Goal: Obtain resource: Obtain resource

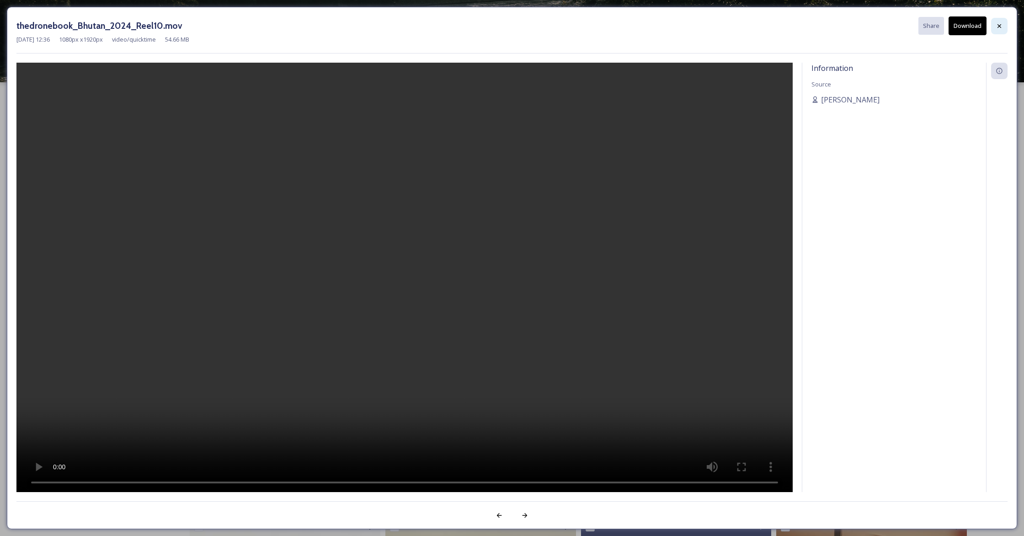
scroll to position [301, 0]
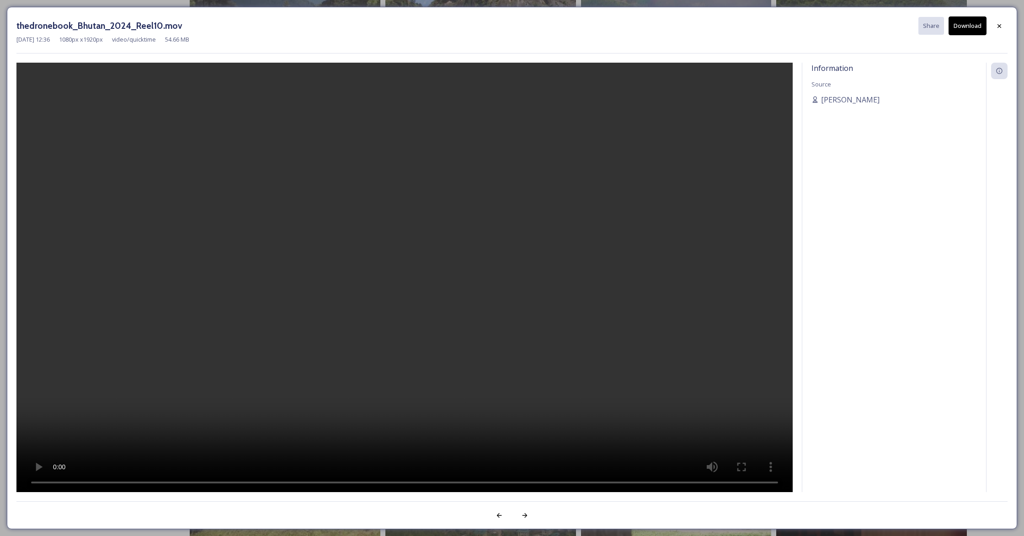
click at [1001, 26] on icon at bounding box center [999, 25] width 7 height 7
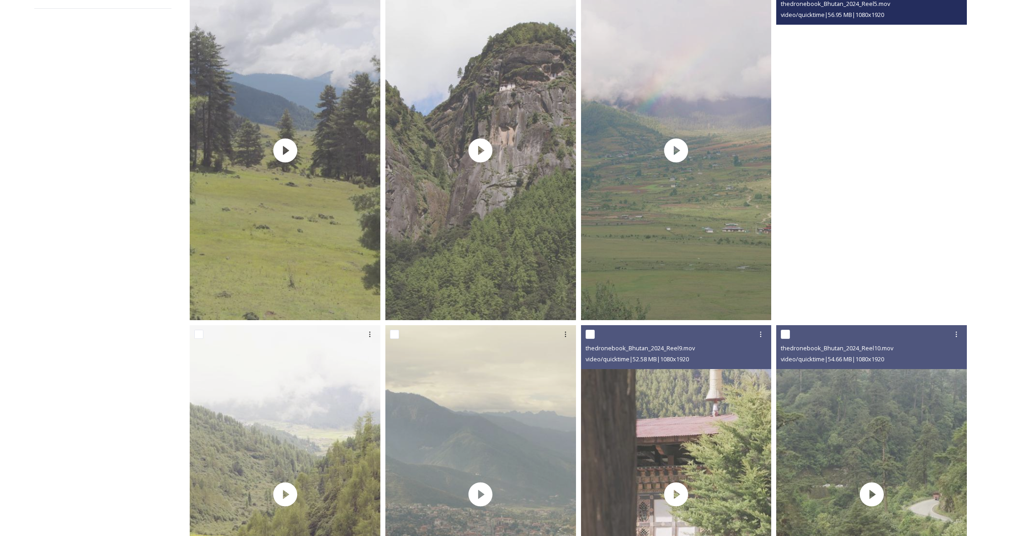
scroll to position [0, 0]
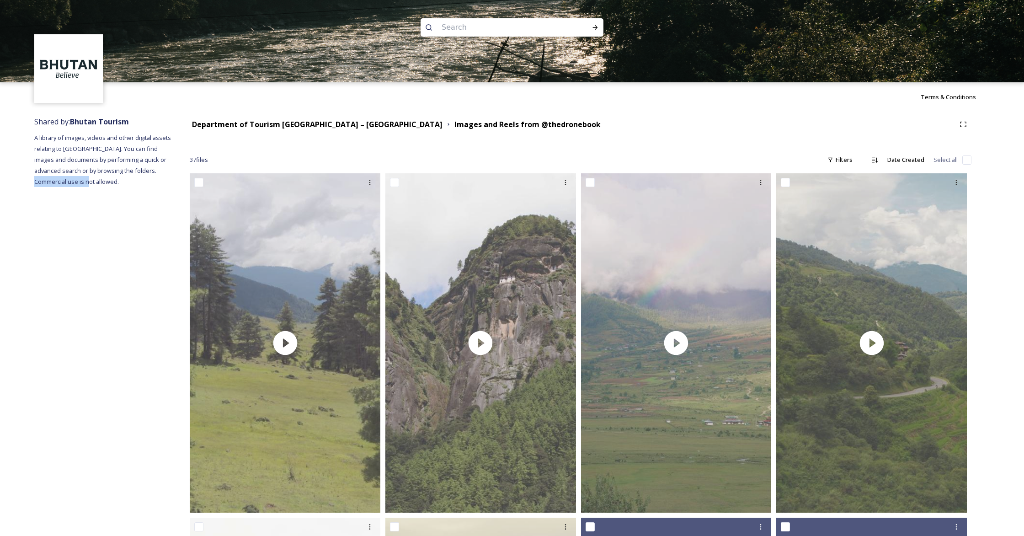
drag, startPoint x: 34, startPoint y: 181, endPoint x: 89, endPoint y: 181, distance: 54.9
type textarea "use is not allowed."
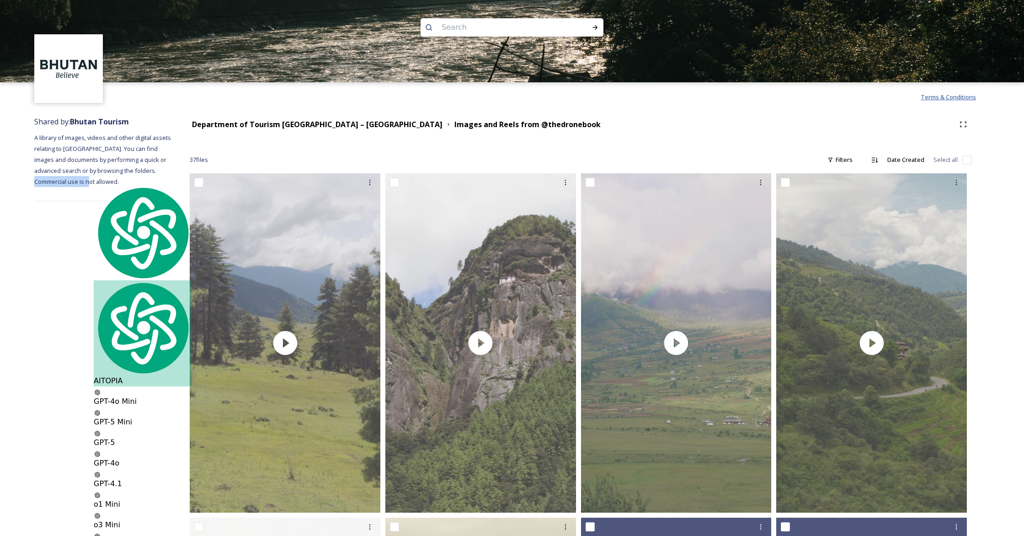
click at [944, 97] on span "Terms & Conditions" at bounding box center [948, 97] width 55 height 8
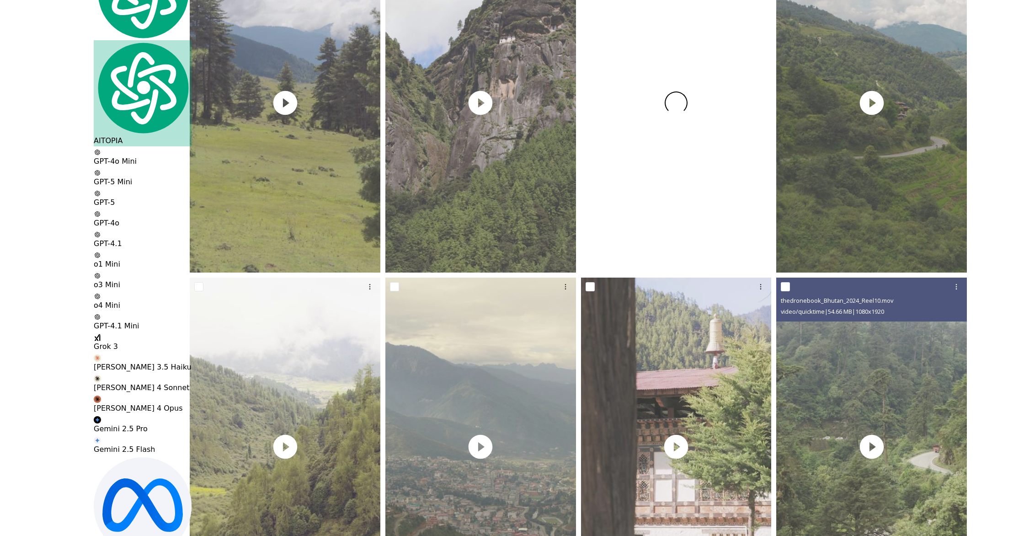
scroll to position [240, 0]
click at [715, 166] on video "thedronebook_Bhutan_2024_Reel13.mov" at bounding box center [676, 103] width 191 height 339
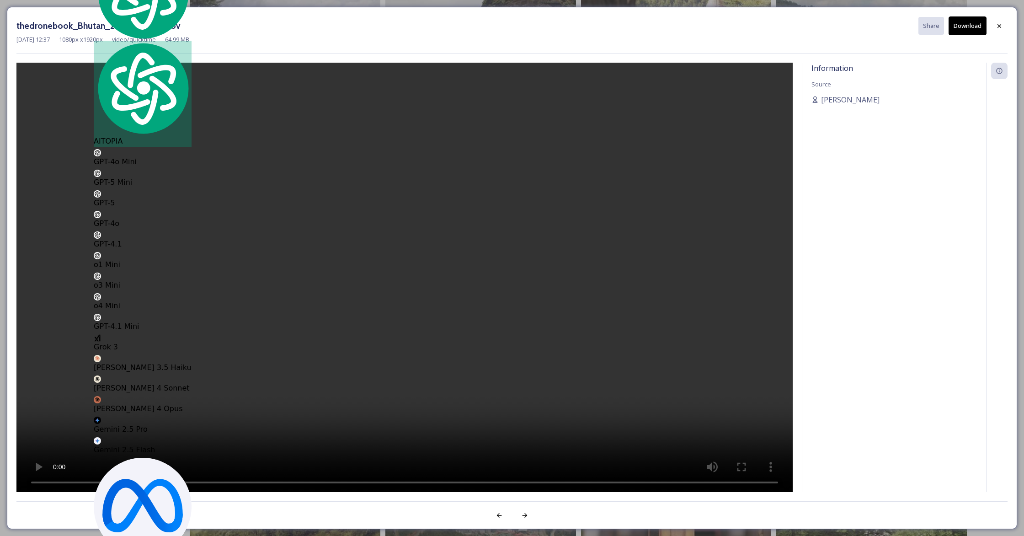
click at [999, 27] on icon at bounding box center [999, 25] width 7 height 7
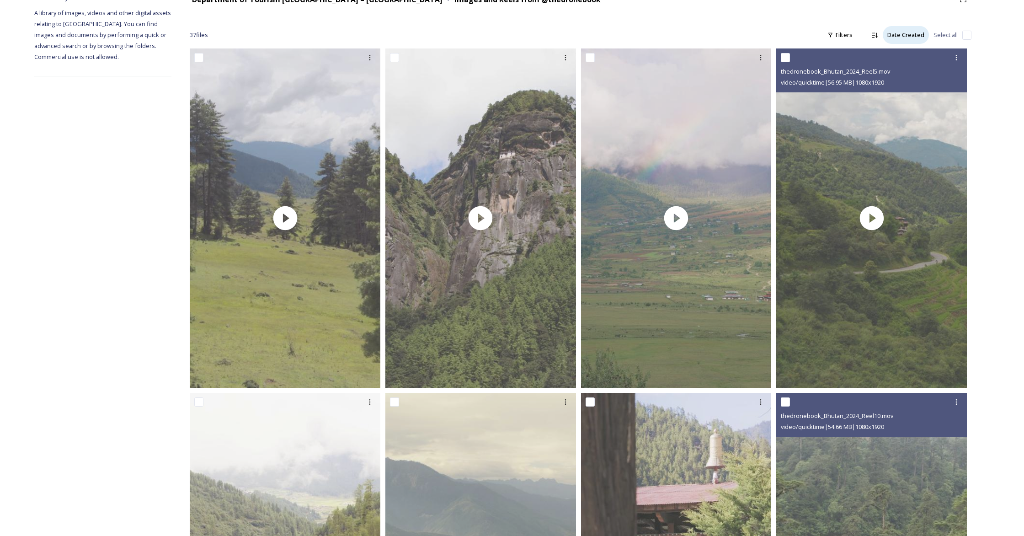
scroll to position [131, 0]
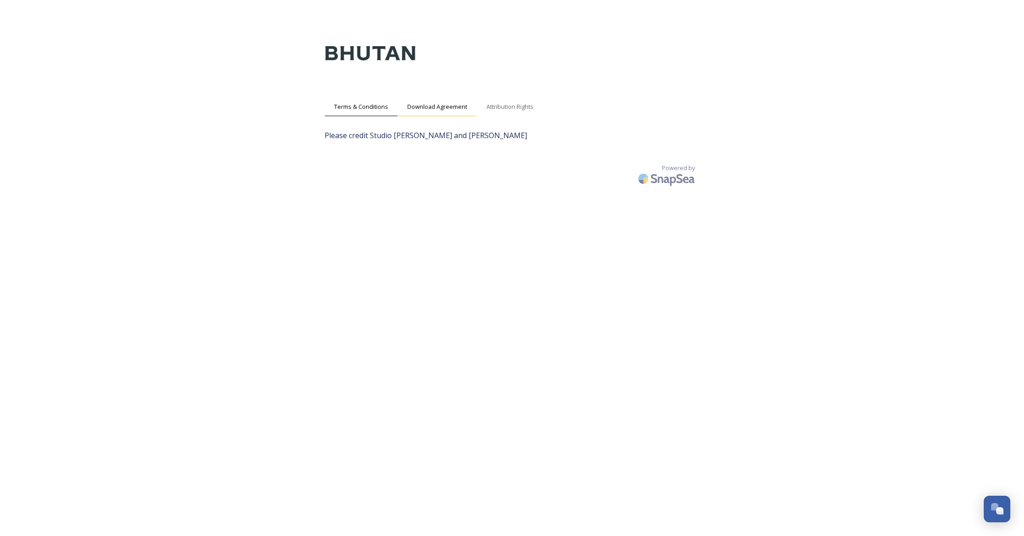
click at [418, 112] on div "Download Agreement" at bounding box center [437, 106] width 79 height 19
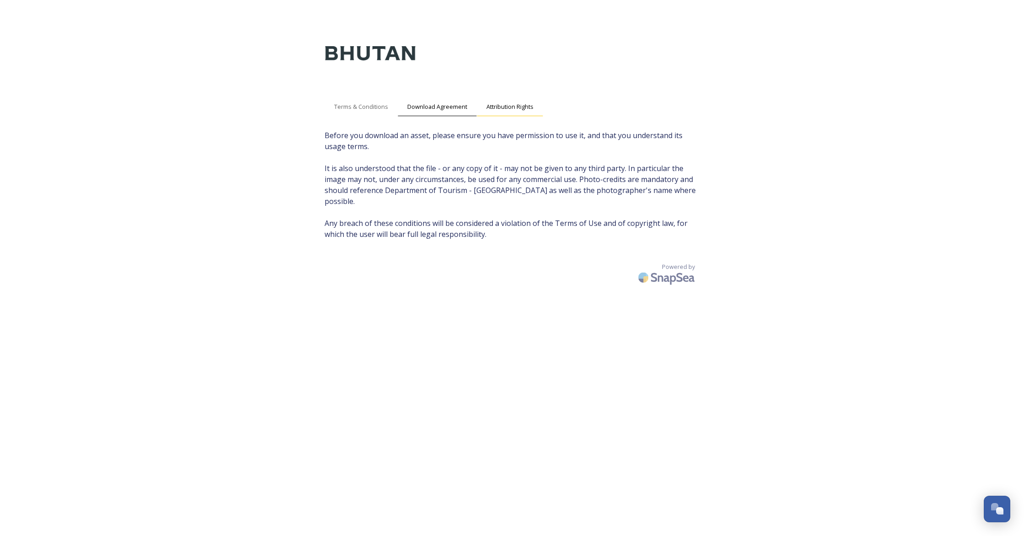
click at [511, 110] on span "Attribution Rights" at bounding box center [509, 106] width 47 height 9
click at [523, 108] on span "Attribution Rights" at bounding box center [509, 106] width 47 height 9
click at [523, 107] on span "Attribution Rights" at bounding box center [509, 106] width 47 height 9
click at [413, 107] on span "Download Agreement" at bounding box center [437, 106] width 60 height 9
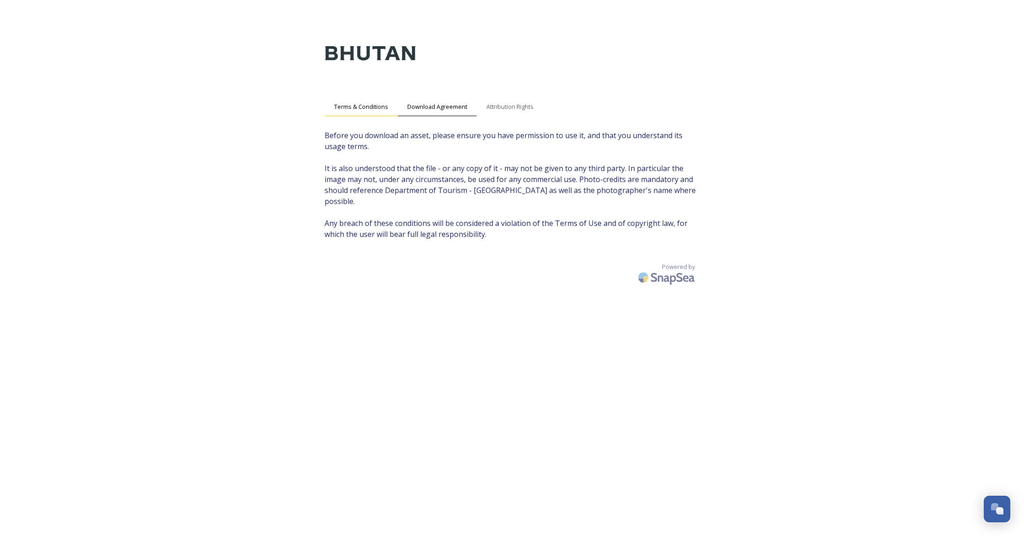
click at [369, 109] on span "Terms & Conditions" at bounding box center [361, 106] width 54 height 9
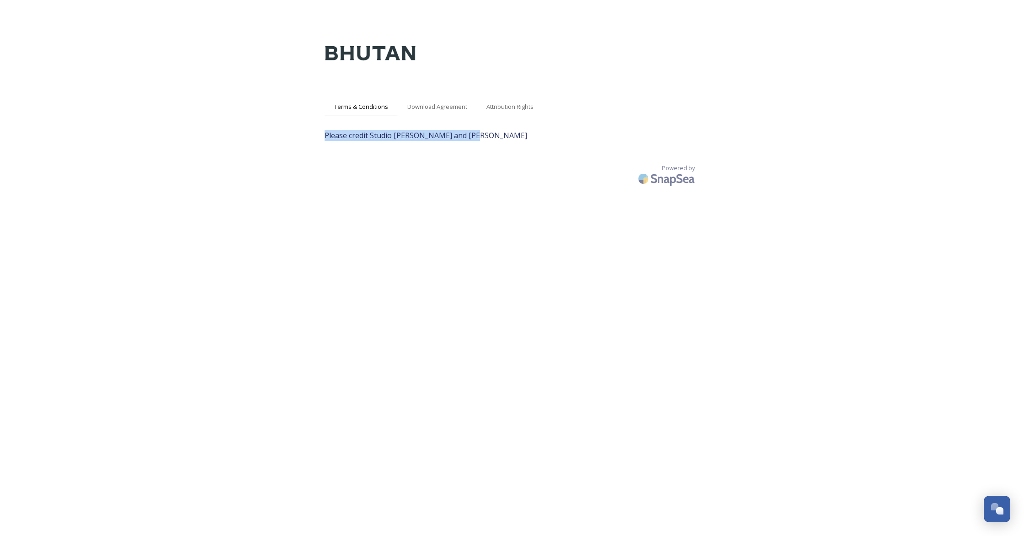
drag, startPoint x: 326, startPoint y: 137, endPoint x: 488, endPoint y: 138, distance: 162.3
type textarea "Please credit Studio Khonsu and Adam Slama"
click at [488, 138] on span "Please credit Studio Khonsu and Adam Slama" at bounding box center [512, 135] width 375 height 11
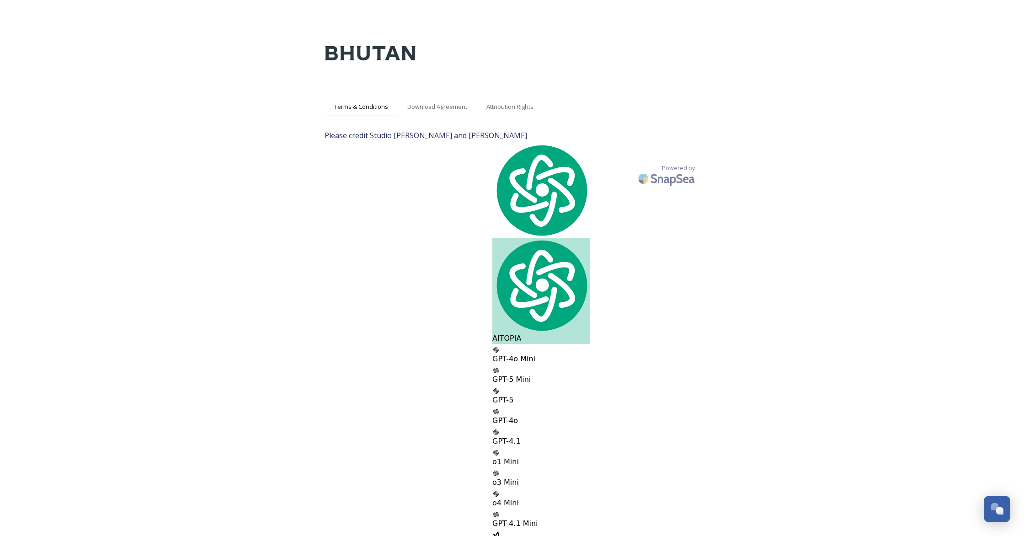
click at [385, 196] on div "Terms & Conditions Download Agreement Attribution Rights Please credit Studio K…" at bounding box center [511, 286] width 393 height 536
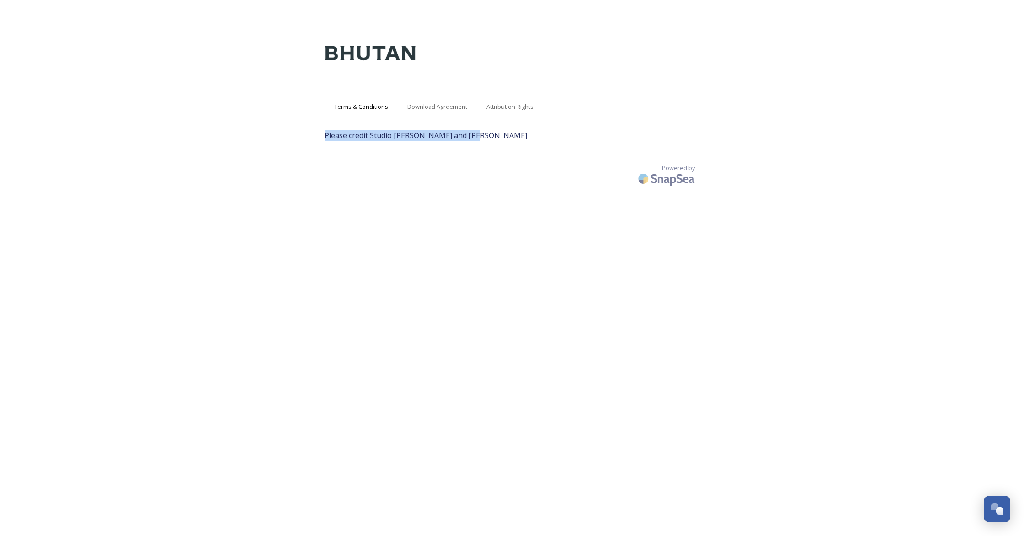
drag, startPoint x: 325, startPoint y: 134, endPoint x: 492, endPoint y: 138, distance: 166.9
click at [492, 138] on span "Please credit Studio Khonsu and Adam Slama" at bounding box center [512, 135] width 375 height 11
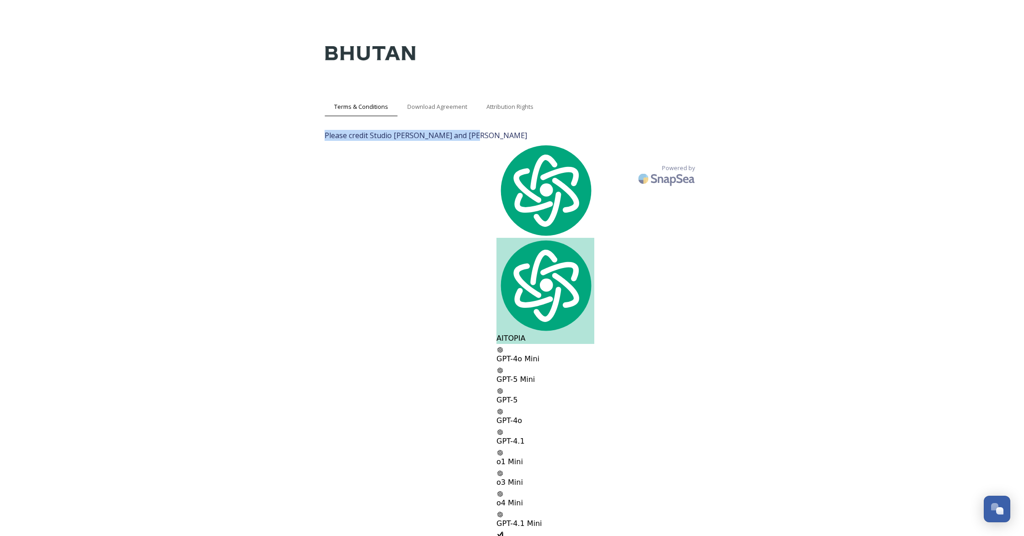
copy span "Please credit Studio Khonsu and Adam Slama"
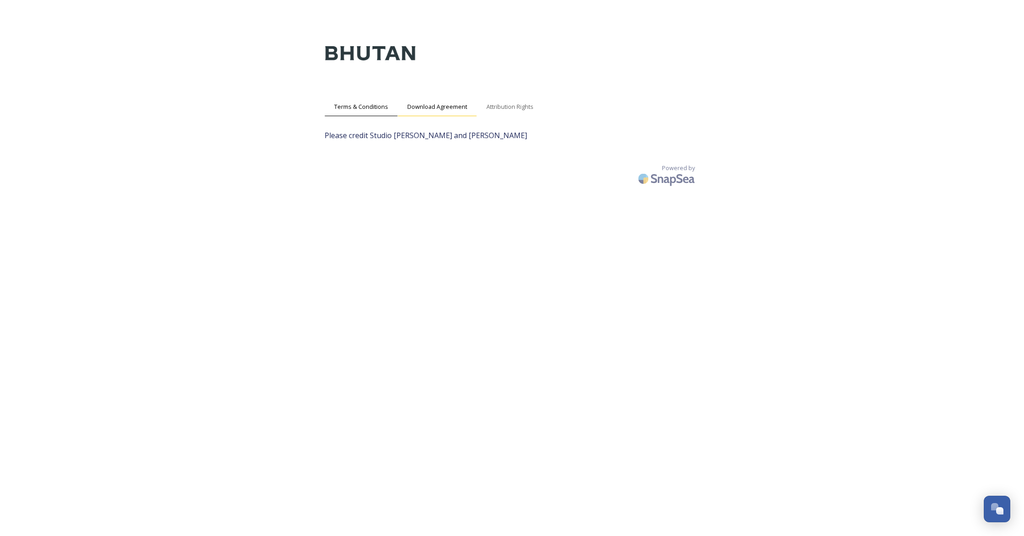
click at [448, 106] on span "Download Agreement" at bounding box center [437, 106] width 60 height 9
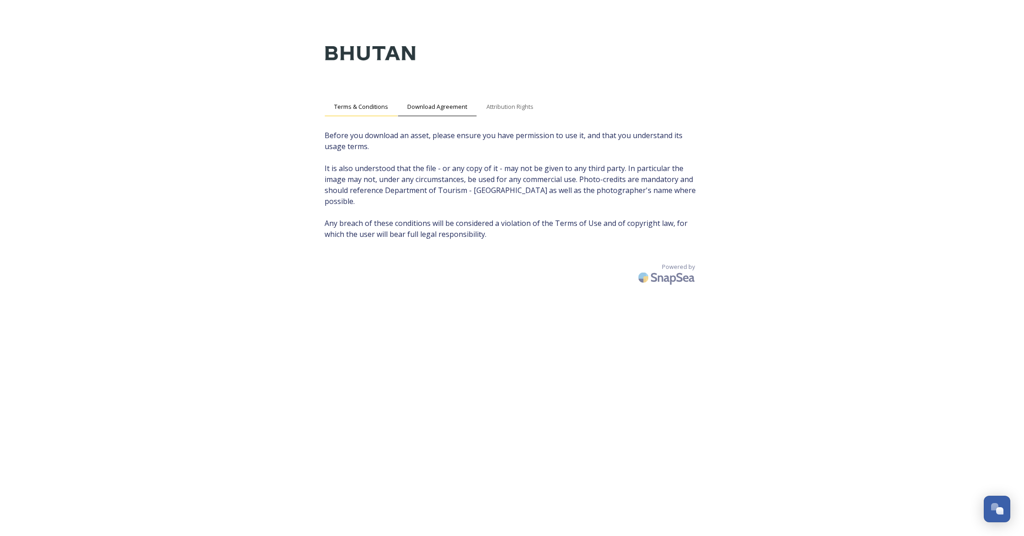
click at [345, 106] on span "Terms & Conditions" at bounding box center [361, 106] width 54 height 9
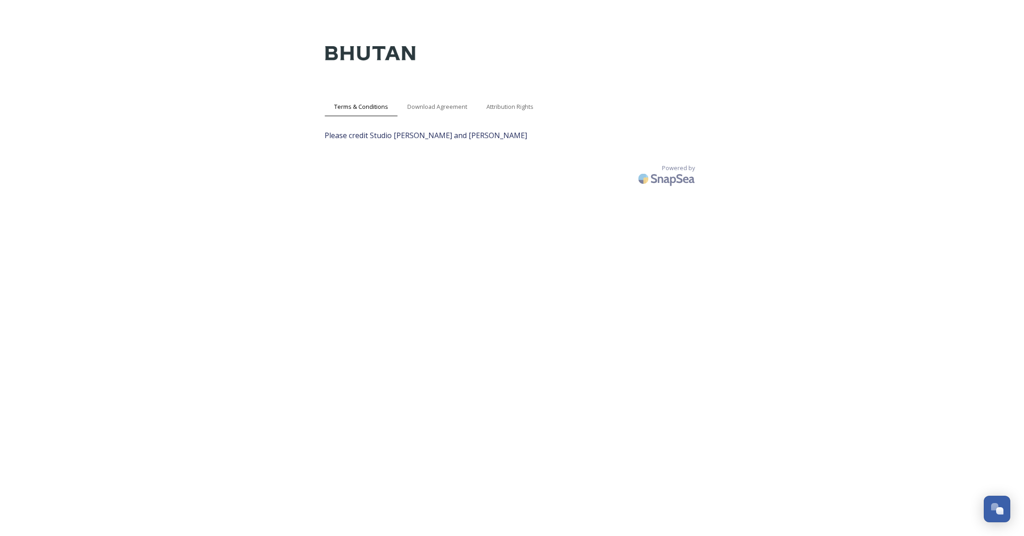
drag, startPoint x: 203, startPoint y: 56, endPoint x: 355, endPoint y: 4, distance: 161.3
click at [217, 51] on div "Terms & Conditions Download Agreement Attribution Rights Please credit Studio K…" at bounding box center [512, 277] width 1024 height 554
click at [439, 107] on span "Download Agreement" at bounding box center [437, 106] width 60 height 9
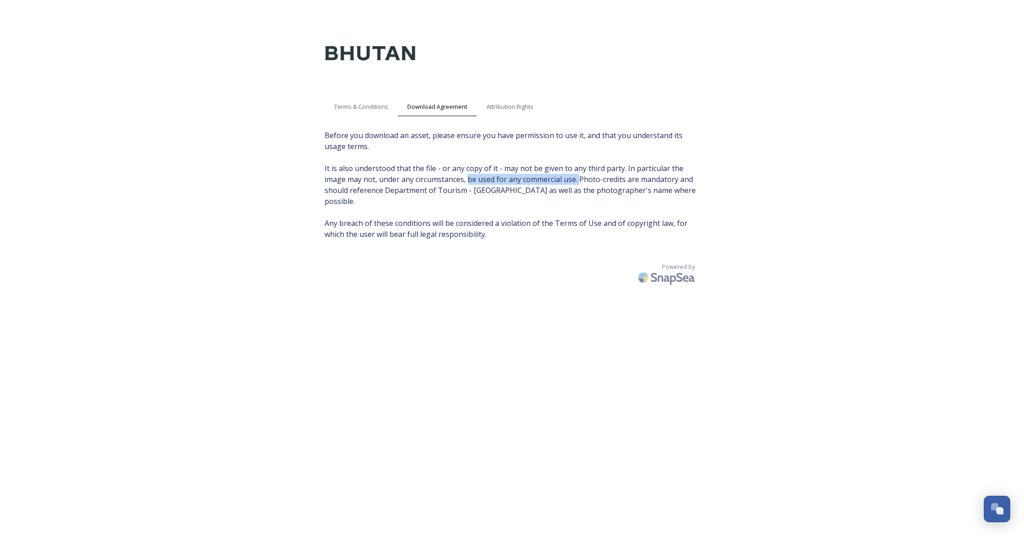
drag, startPoint x: 467, startPoint y: 178, endPoint x: 579, endPoint y: 178, distance: 112.0
click at [580, 178] on span "Before you download an asset, please ensure you have permission to use it, and …" at bounding box center [512, 185] width 375 height 110
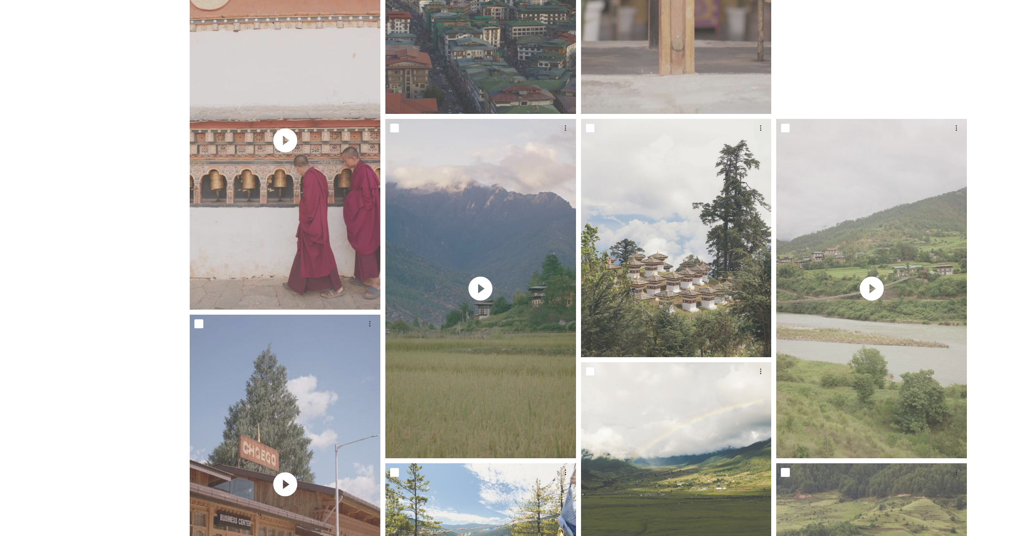
scroll to position [1146, 0]
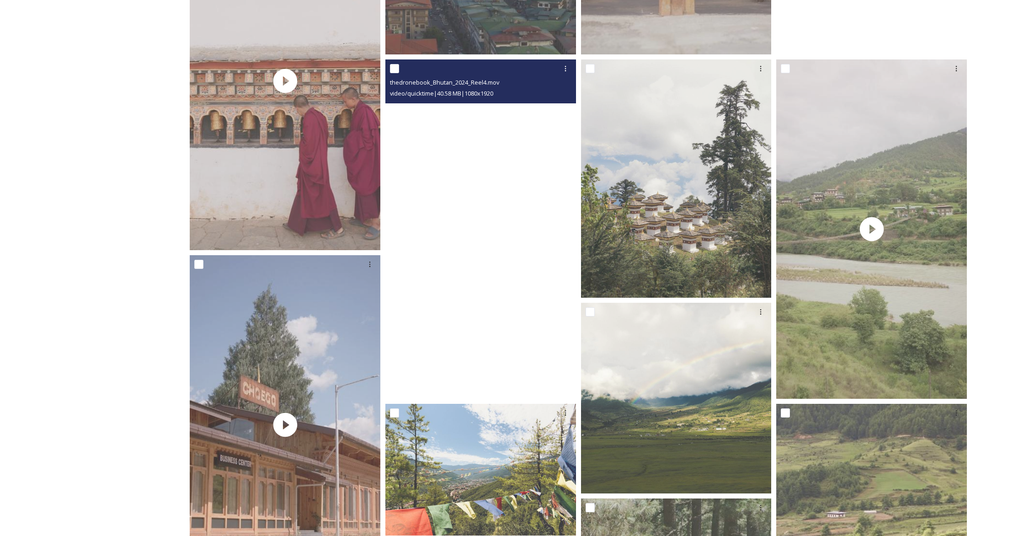
click at [477, 289] on video "thedronebook_Bhutan_2024_Reel4.mov" at bounding box center [480, 228] width 191 height 339
